Goal: Task Accomplishment & Management: Manage account settings

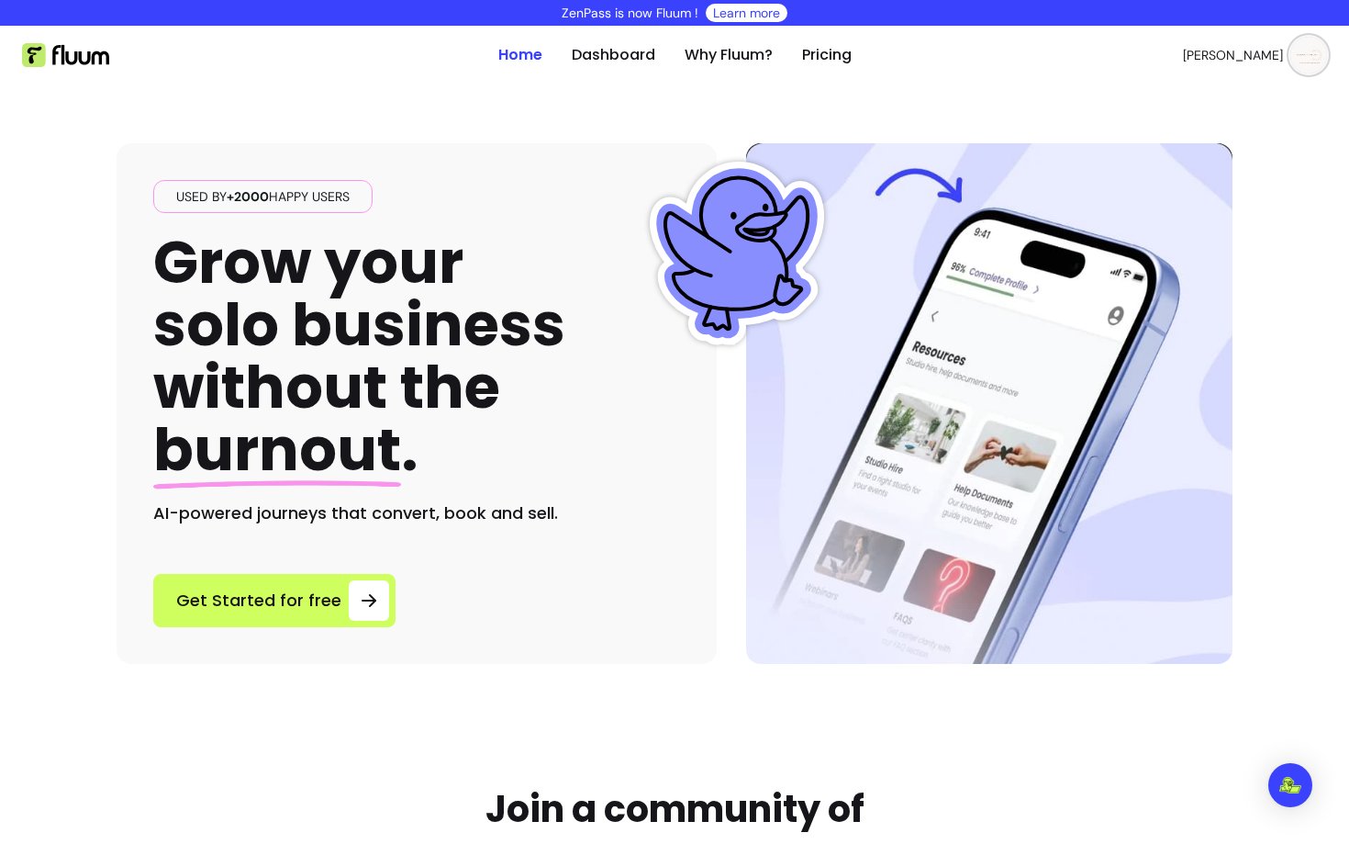
click at [1285, 71] on button "[PERSON_NAME]" at bounding box center [1255, 55] width 144 height 37
click at [1194, 192] on span "Log Out" at bounding box center [1244, 194] width 134 height 18
